Goal: Find specific fact: Locate a discrete piece of known information

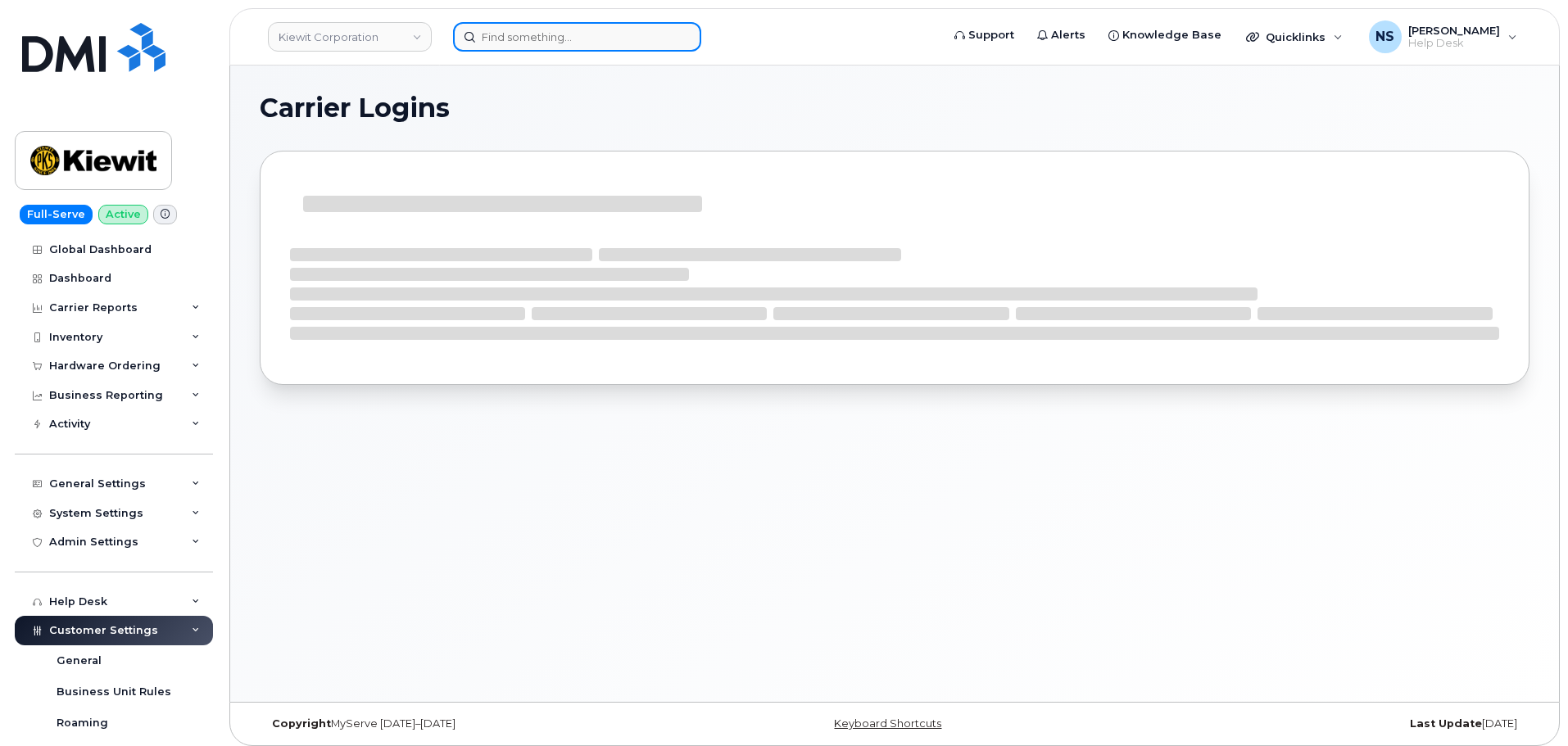
click at [566, 47] on input at bounding box center [576, 36] width 248 height 29
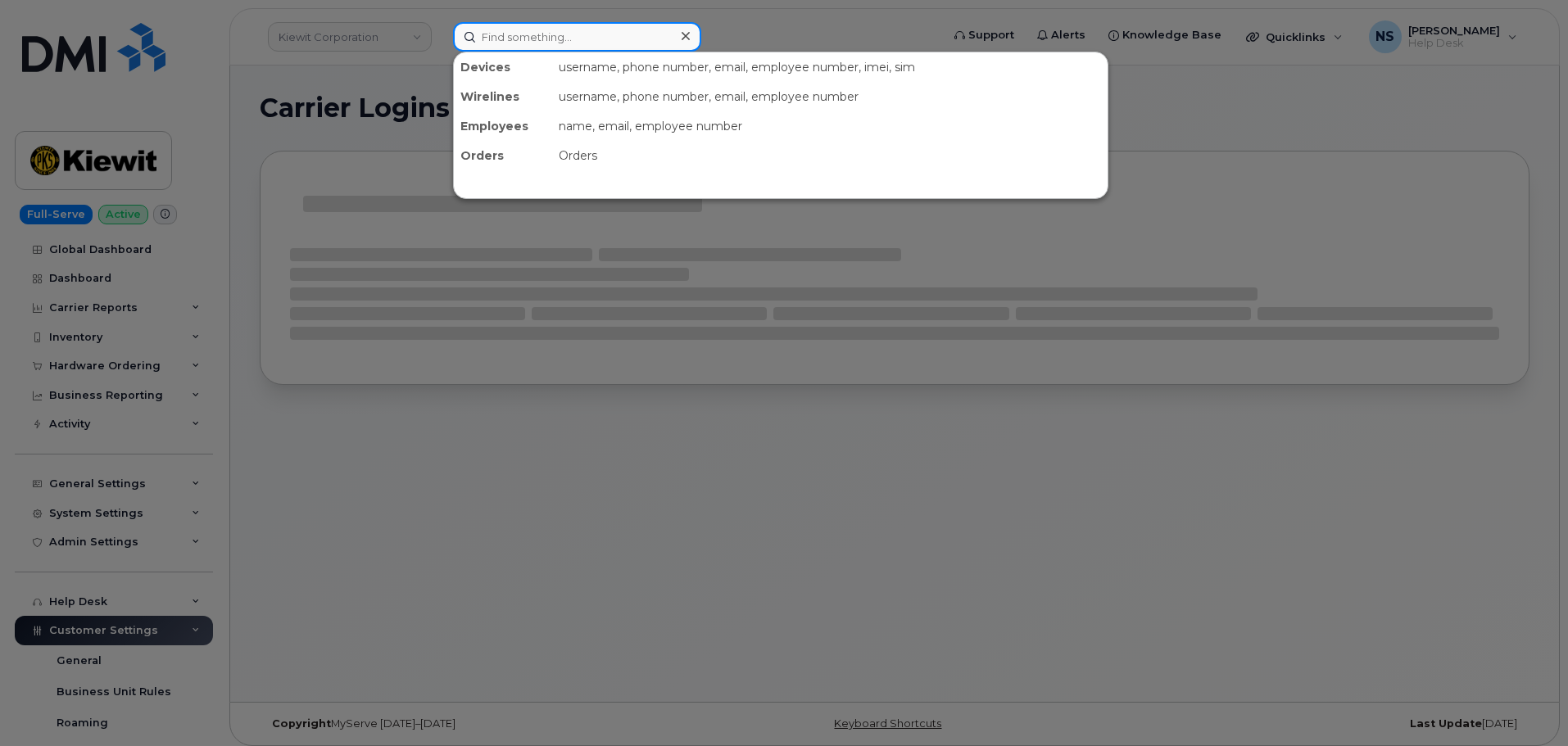
paste input "8177512675"
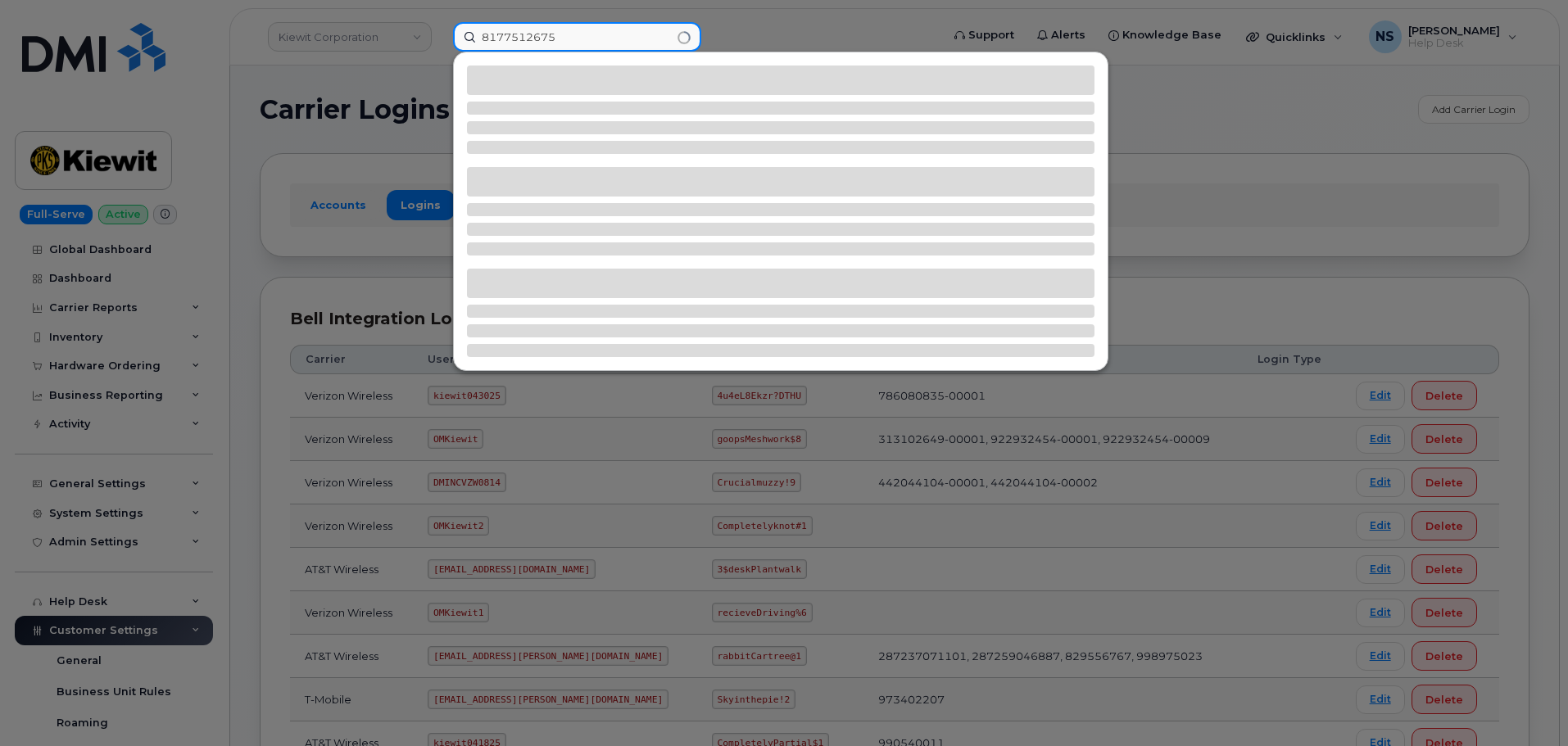
type input "8177512675"
click at [609, 35] on input "8177512675" at bounding box center [576, 36] width 248 height 29
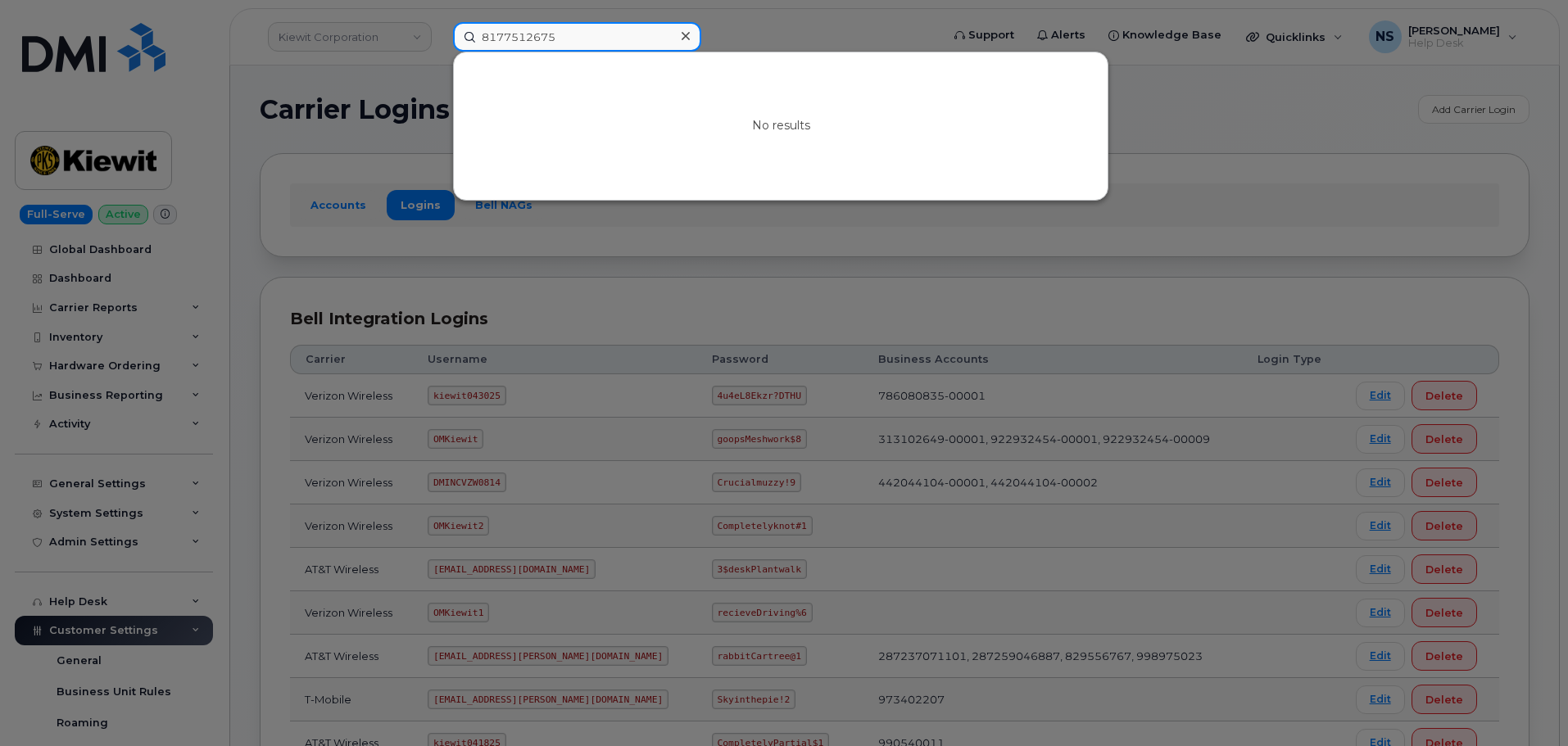
drag, startPoint x: 600, startPoint y: 36, endPoint x: 462, endPoint y: 33, distance: 138.0
click at [443, 36] on div "8177512675 No results" at bounding box center [692, 36] width 503 height 29
click at [758, 10] on div at bounding box center [784, 373] width 1568 height 746
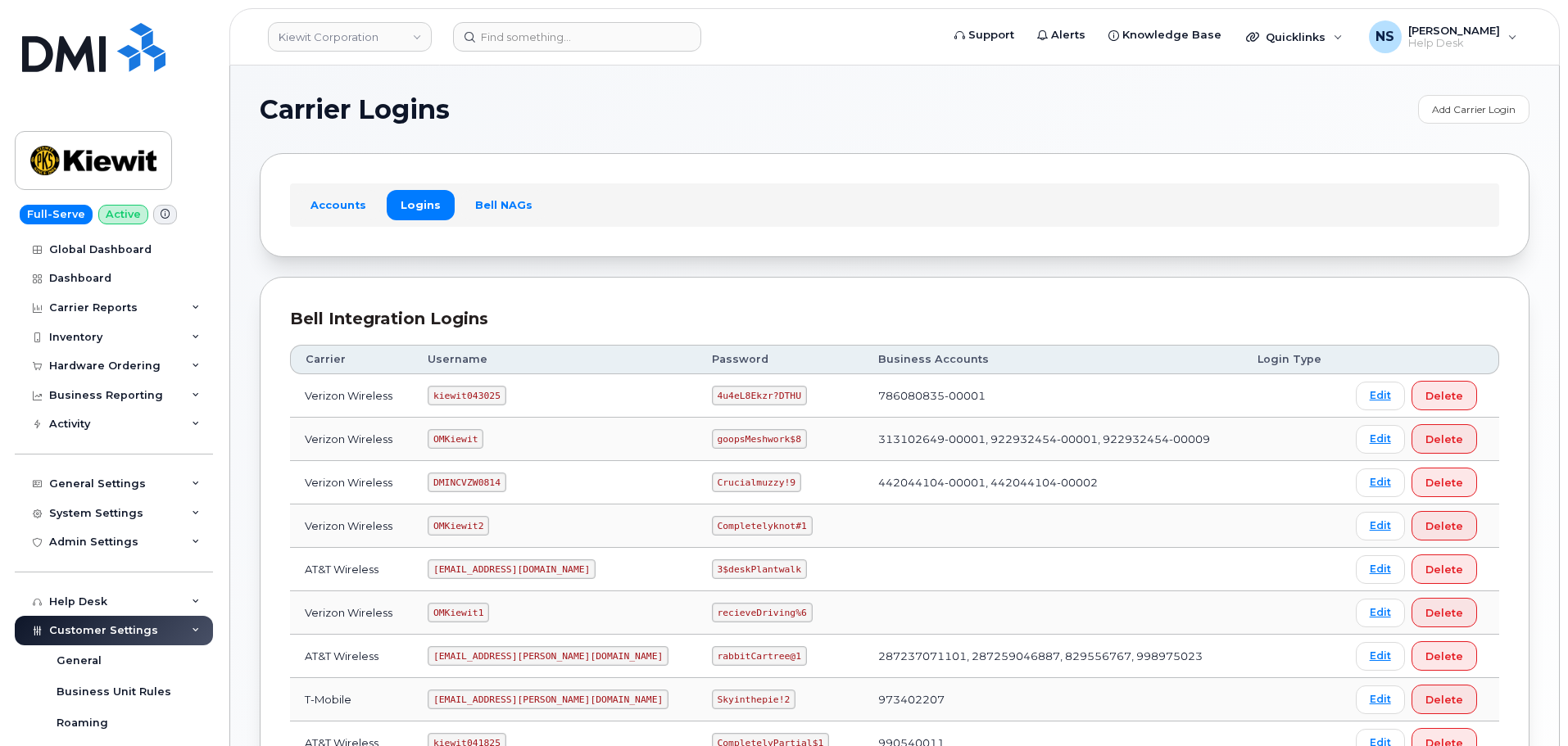
click at [447, 401] on code "kiewit043025" at bounding box center [467, 396] width 78 height 20
click at [448, 400] on code "kiewit043025" at bounding box center [467, 396] width 78 height 20
copy code "kiewit043025"
click at [712, 398] on code "4u4eL8Ekzr?DTHU" at bounding box center [759, 396] width 95 height 20
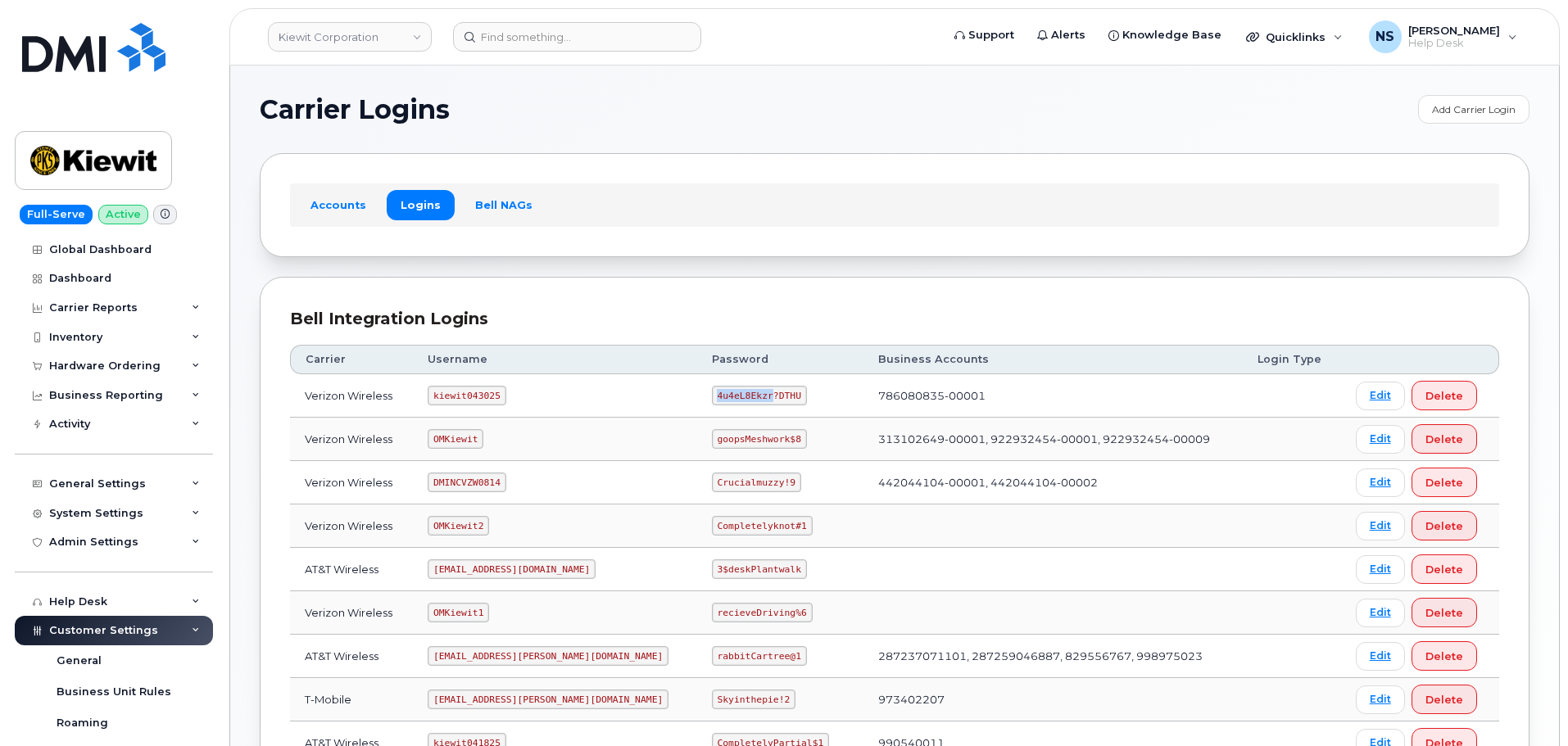
click at [712, 398] on code "4u4eL8Ekzr?DTHU" at bounding box center [759, 396] width 95 height 20
click at [712, 397] on code "4u4eL8Ekzr?DTHU" at bounding box center [759, 396] width 95 height 20
copy code "4u4eL8Ekzr?DTHU"
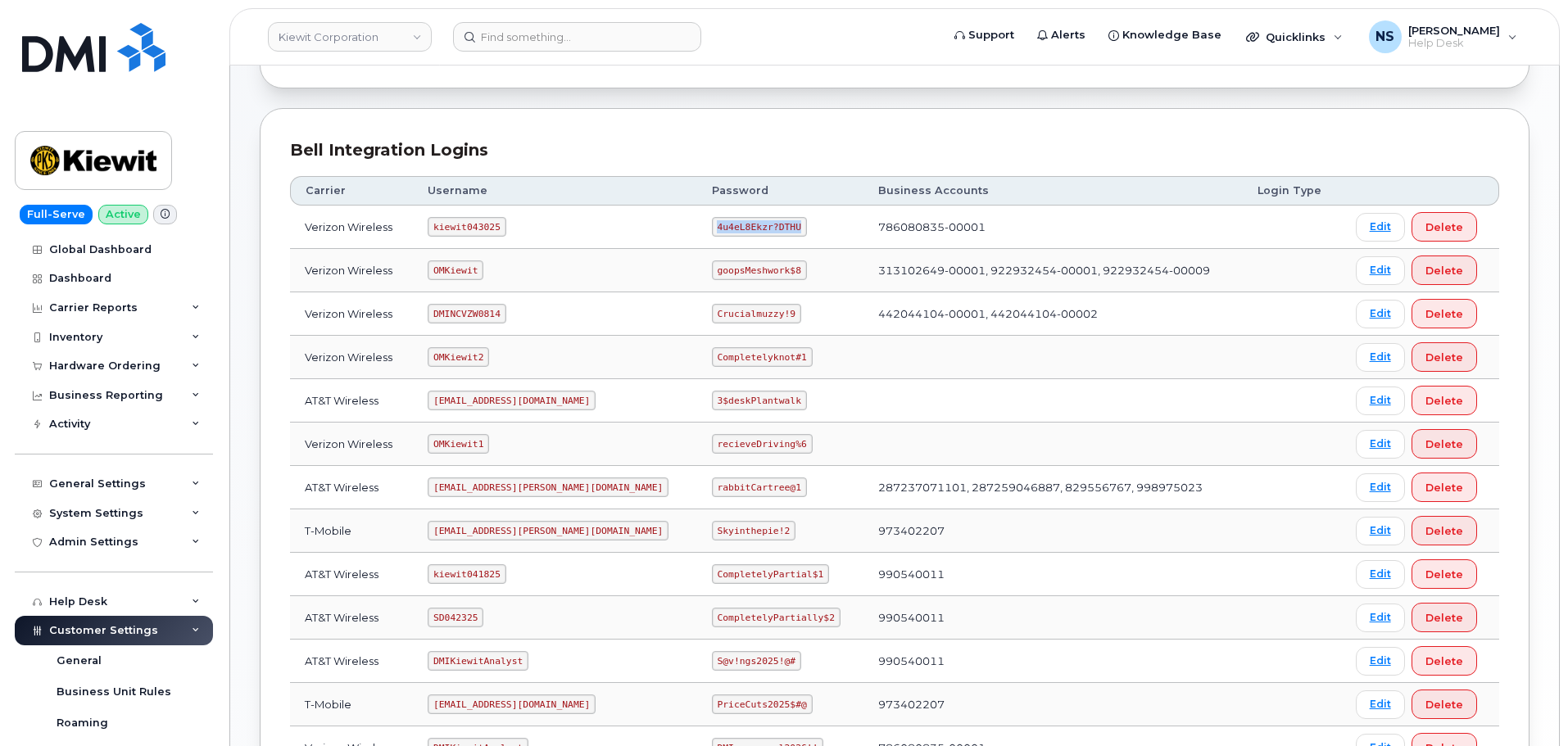
scroll to position [251, 0]
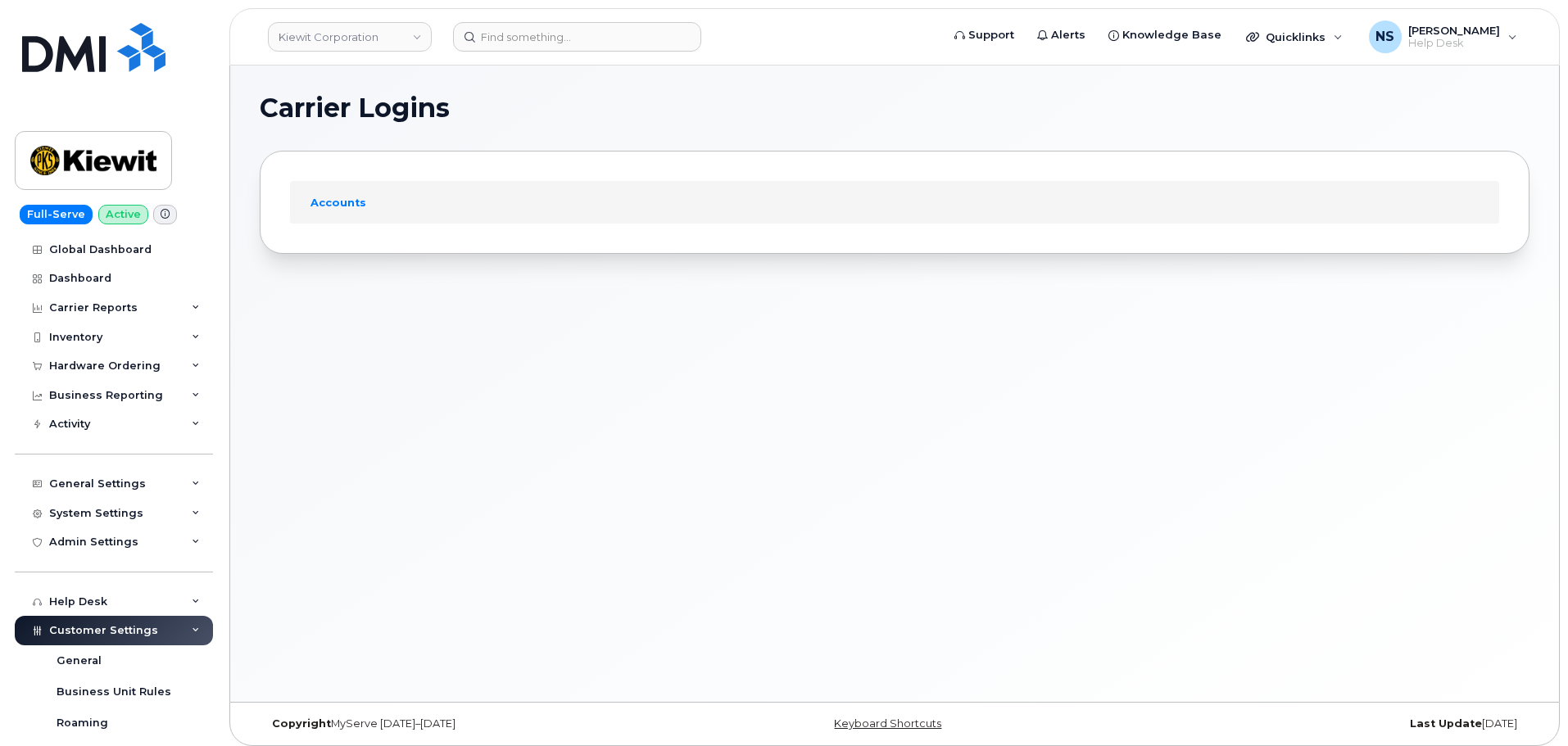
click at [566, 15] on header "[PERSON_NAME] Corporation Support Alerts Knowledge Base Quicklinks Suspend / Ca…" at bounding box center [895, 36] width 1331 height 57
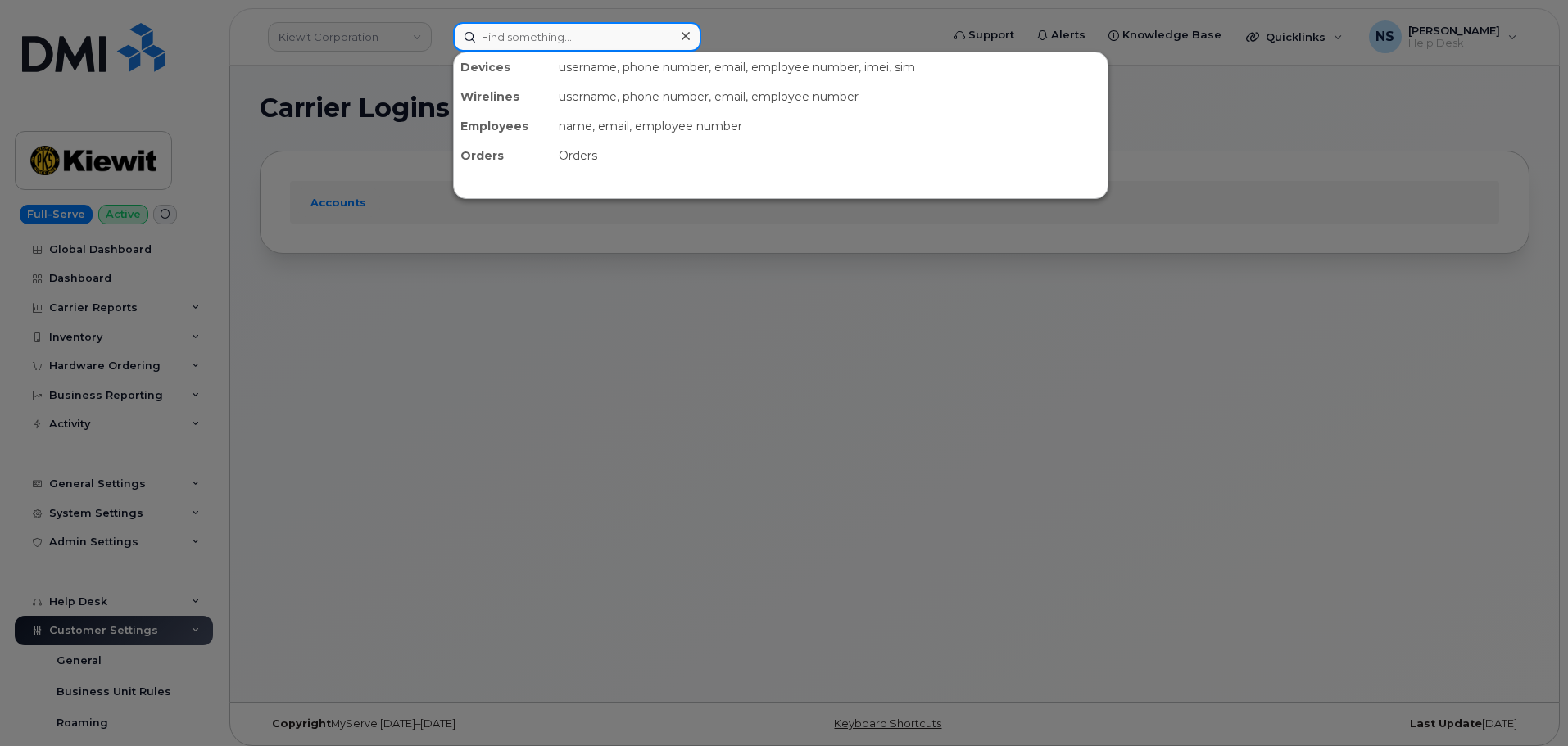
click at [562, 36] on input at bounding box center [576, 36] width 248 height 29
paste input "8177512675"
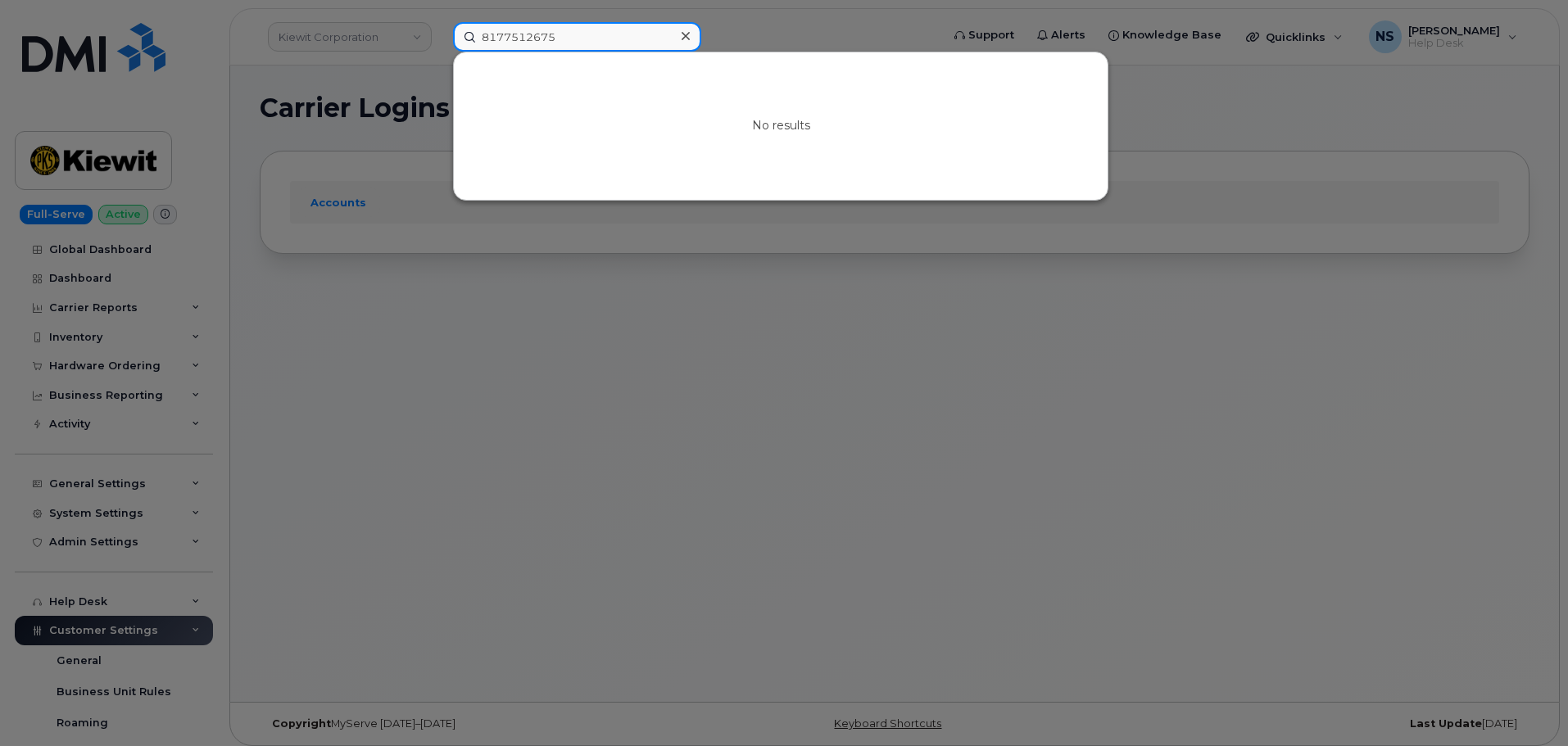
type input "8177512675"
